Goal: Navigation & Orientation: Find specific page/section

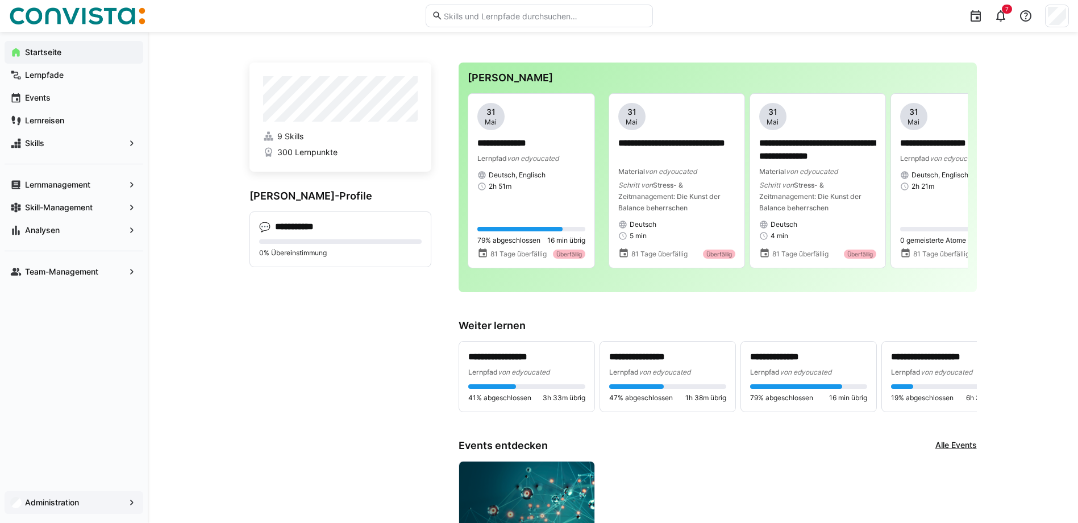
click at [89, 509] on div "Administration" at bounding box center [74, 502] width 139 height 23
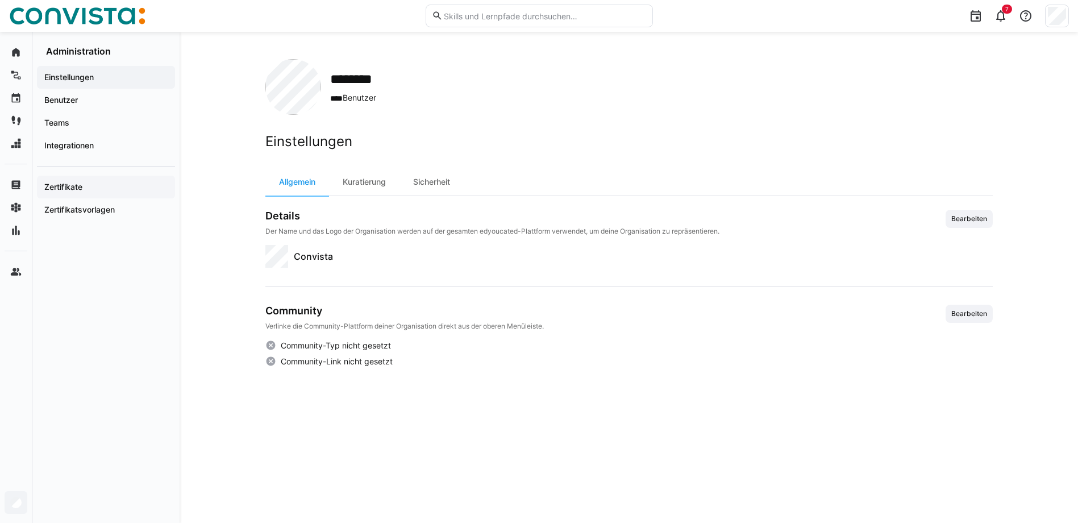
click at [99, 196] on div "Zertifikate" at bounding box center [106, 187] width 138 height 23
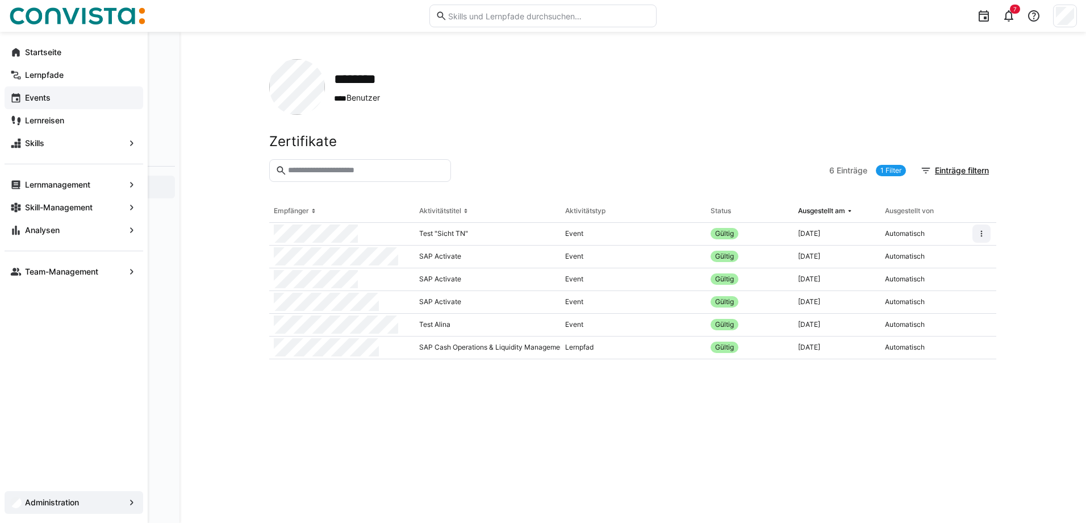
click at [0, 0] on app-navigation-label "Events" at bounding box center [0, 0] width 0 height 0
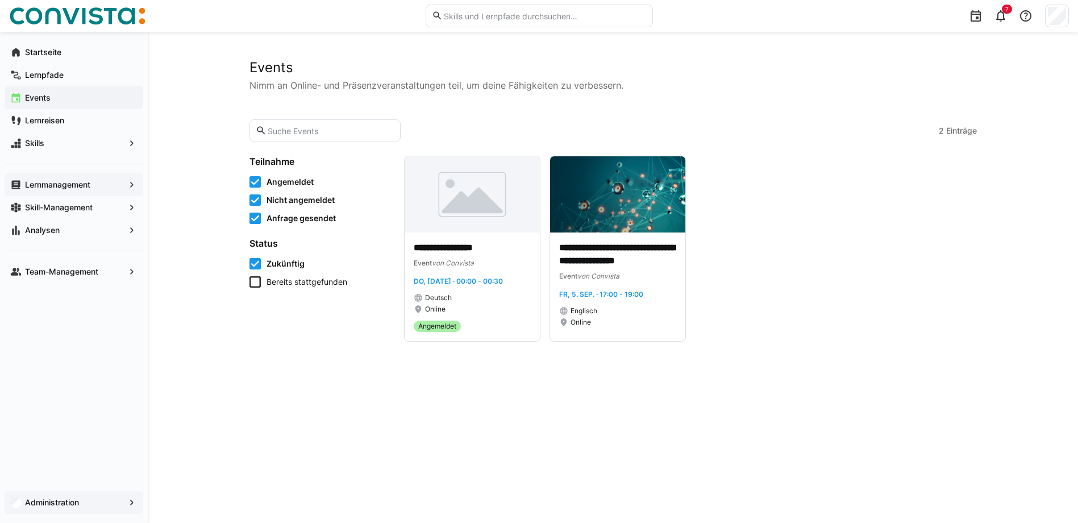
click at [0, 0] on app-navigation-label "Lernmanagement" at bounding box center [0, 0] width 0 height 0
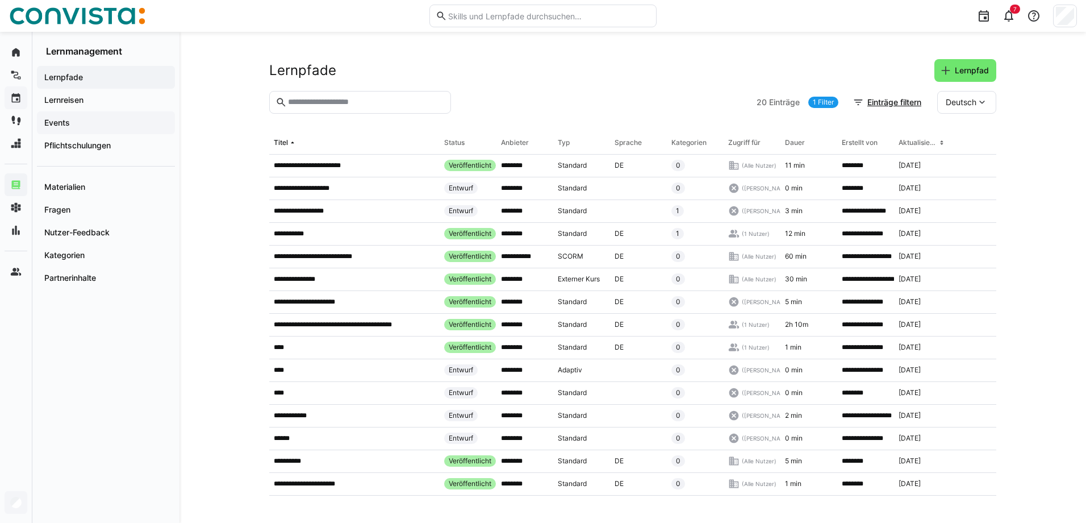
click at [0, 0] on app-navigation-label "Events" at bounding box center [0, 0] width 0 height 0
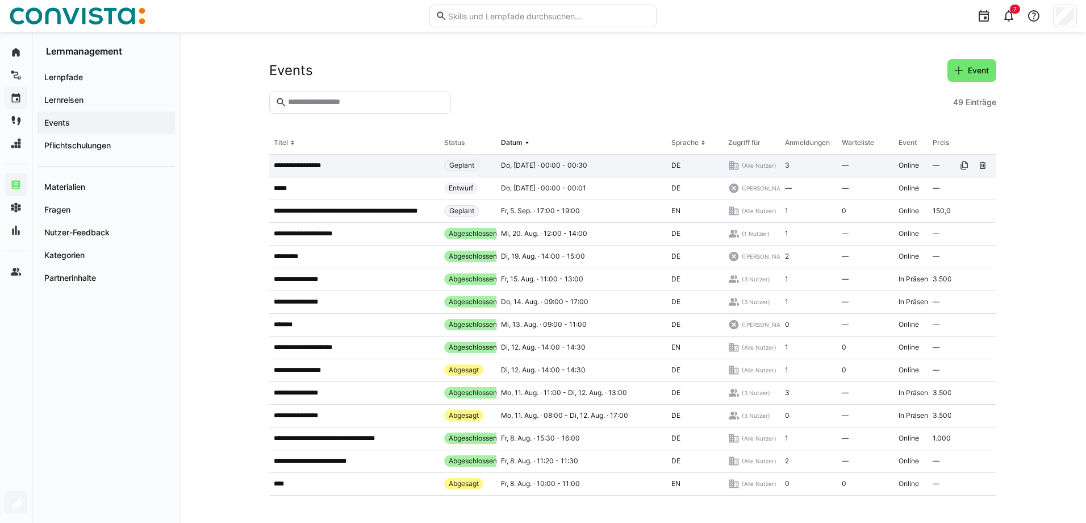
click at [330, 166] on app-table-first-column "**********" at bounding box center [354, 165] width 161 height 9
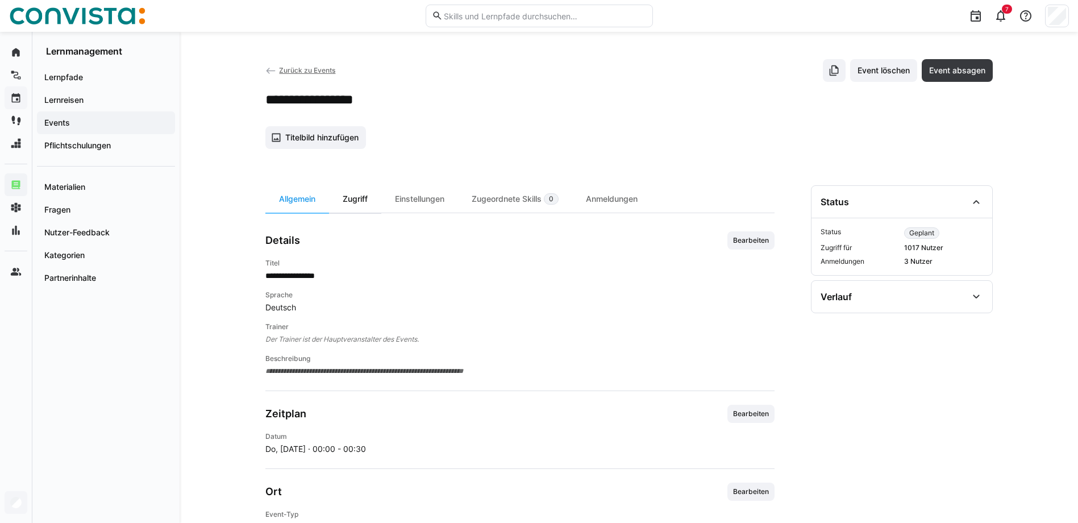
click at [352, 195] on div "Zugriff" at bounding box center [355, 198] width 52 height 27
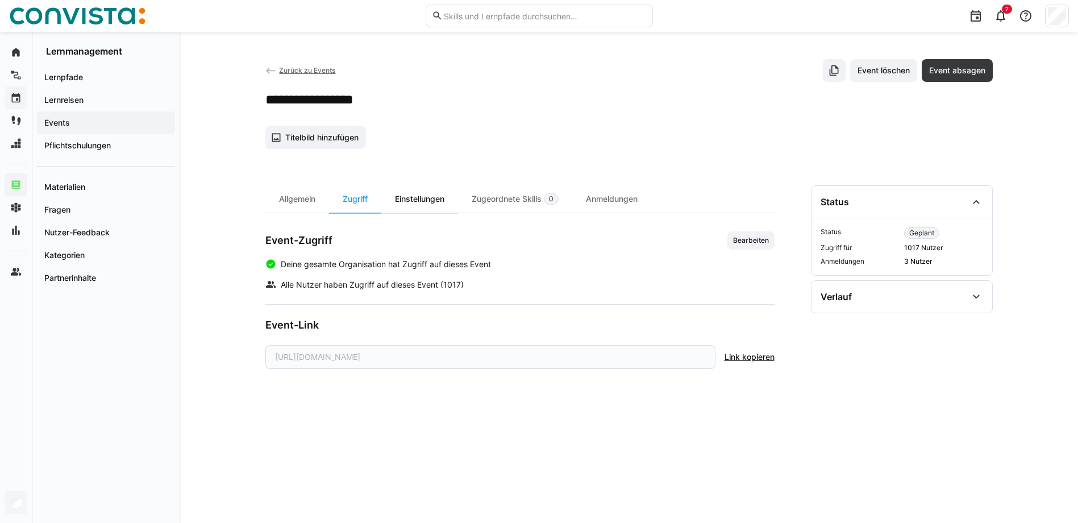
click at [430, 206] on div "Einstellungen" at bounding box center [419, 198] width 77 height 27
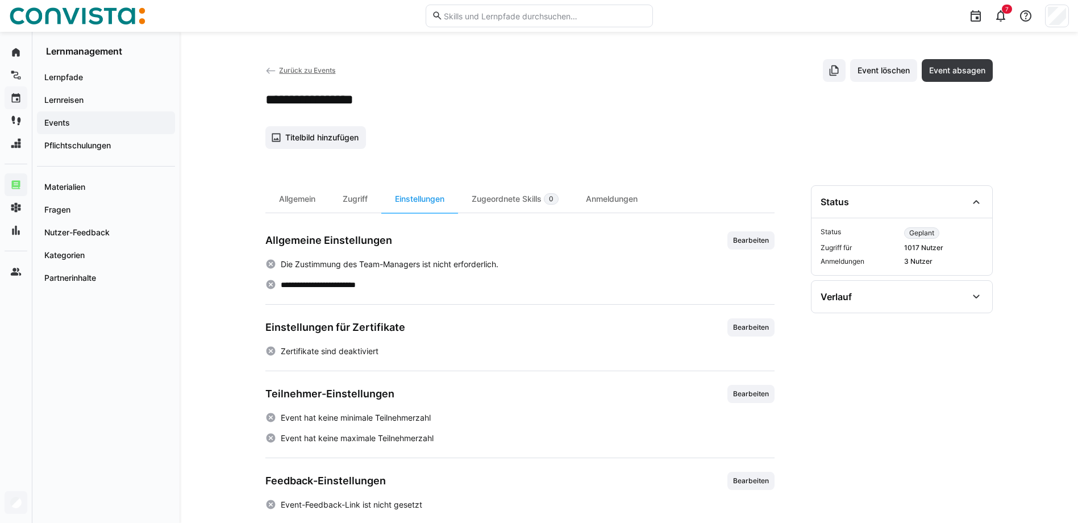
scroll to position [15, 0]
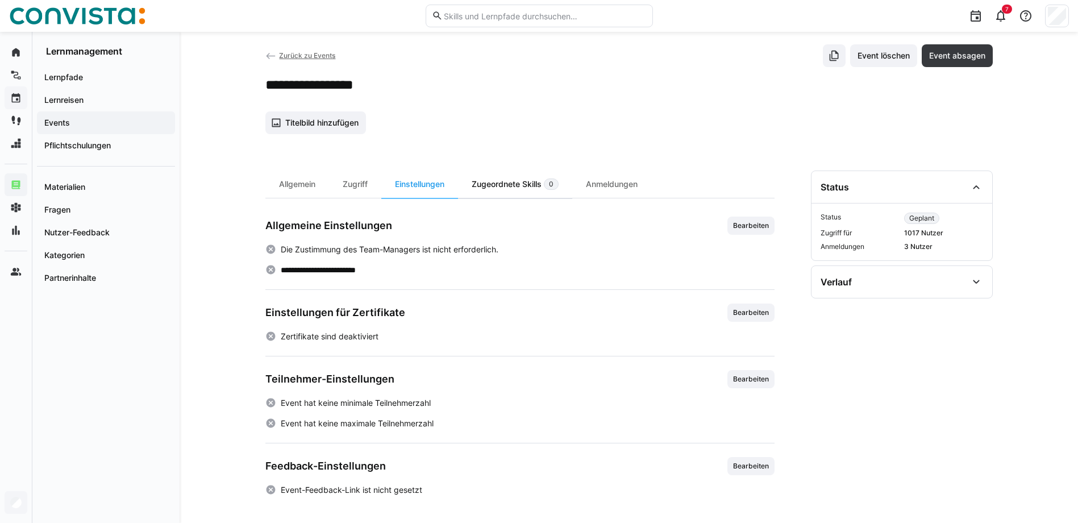
click at [503, 189] on div "Zugeordnete Skills 0" at bounding box center [515, 183] width 114 height 27
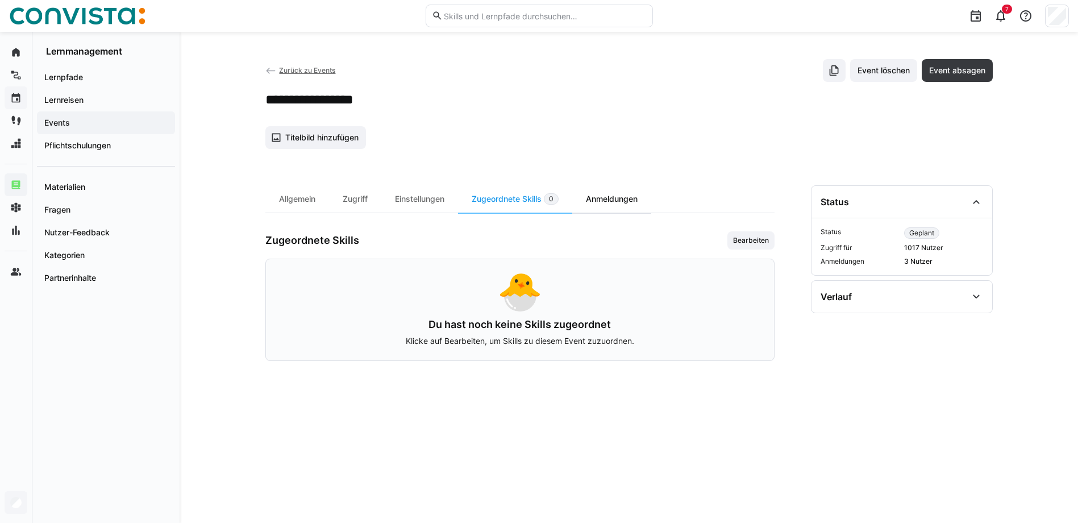
click at [640, 199] on div "Anmeldungen" at bounding box center [611, 198] width 79 height 27
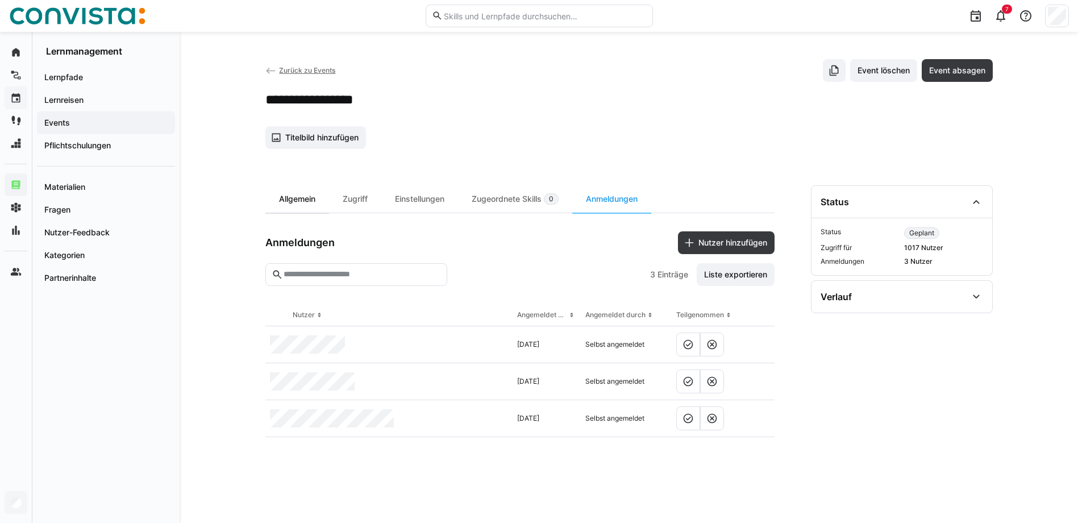
click at [329, 204] on div "Allgemein" at bounding box center [297, 198] width 64 height 27
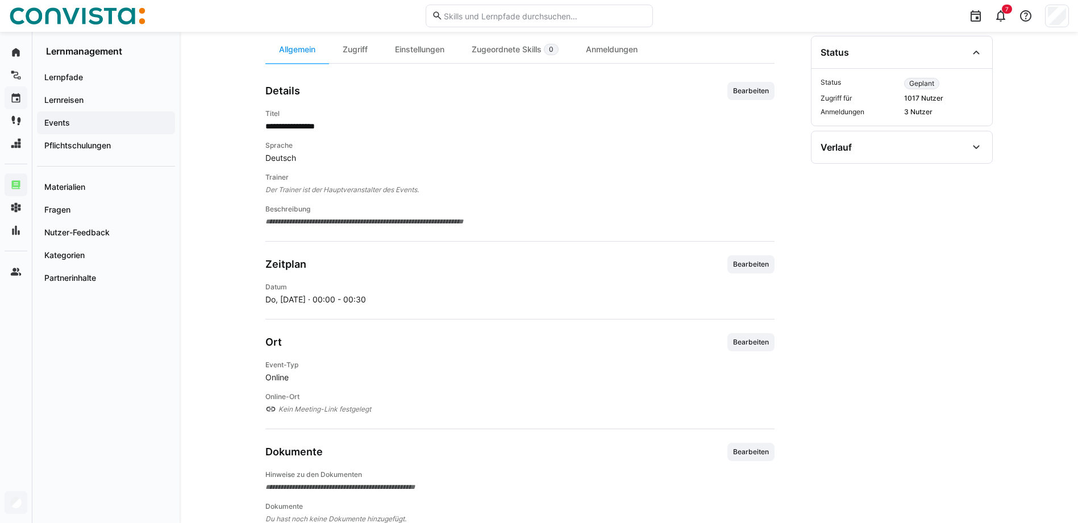
scroll to position [122, 0]
